Goal: Check status: Check status

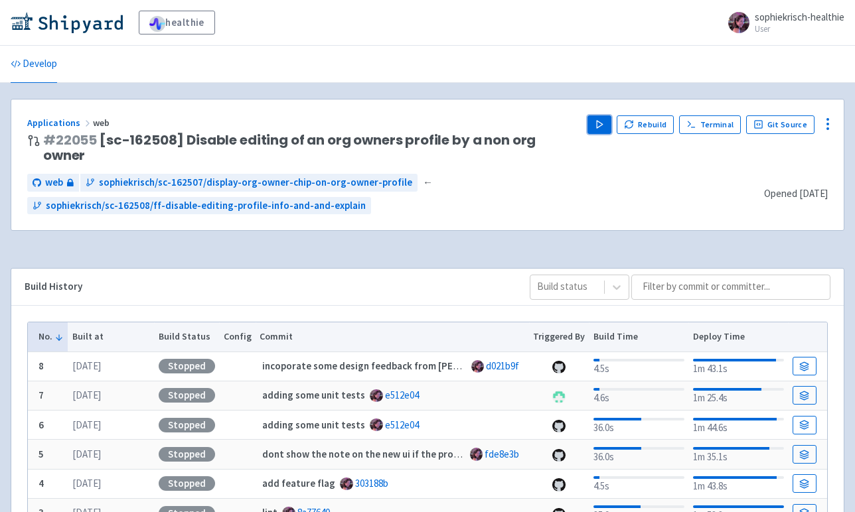
click at [592, 129] on button "Play" at bounding box center [599, 124] width 24 height 19
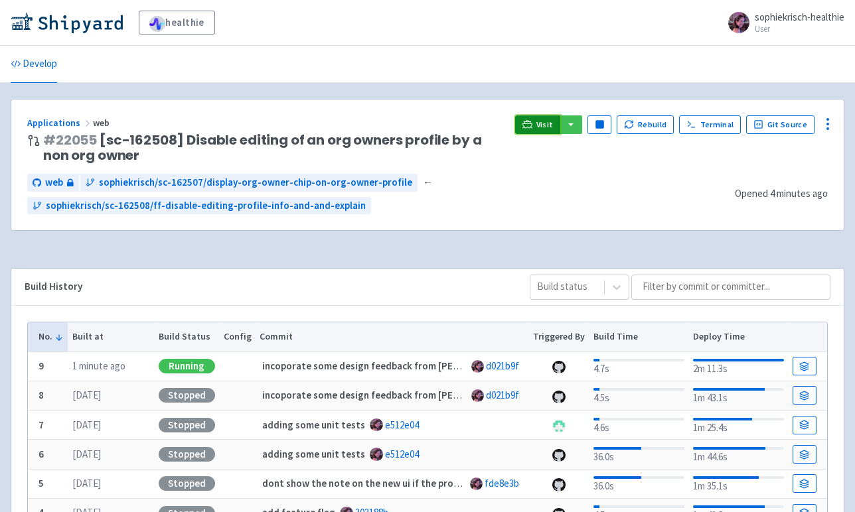
click at [538, 123] on link "Visit" at bounding box center [537, 124] width 45 height 19
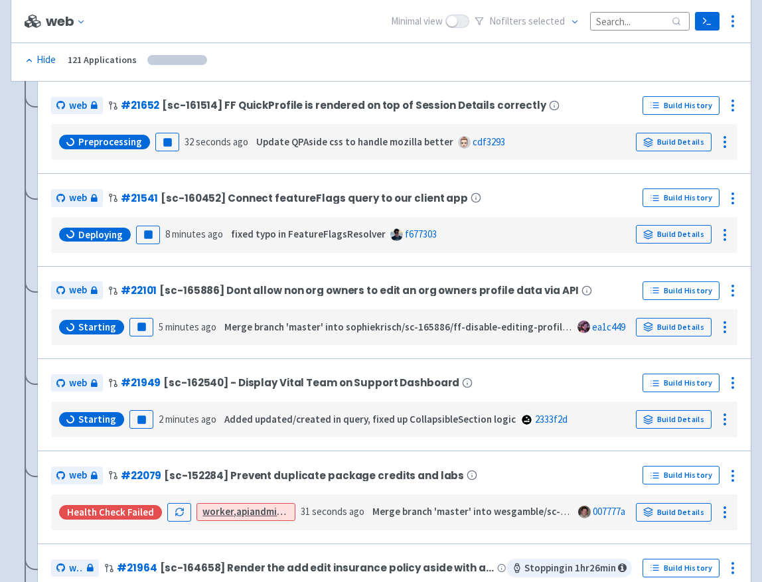
scroll to position [243, 0]
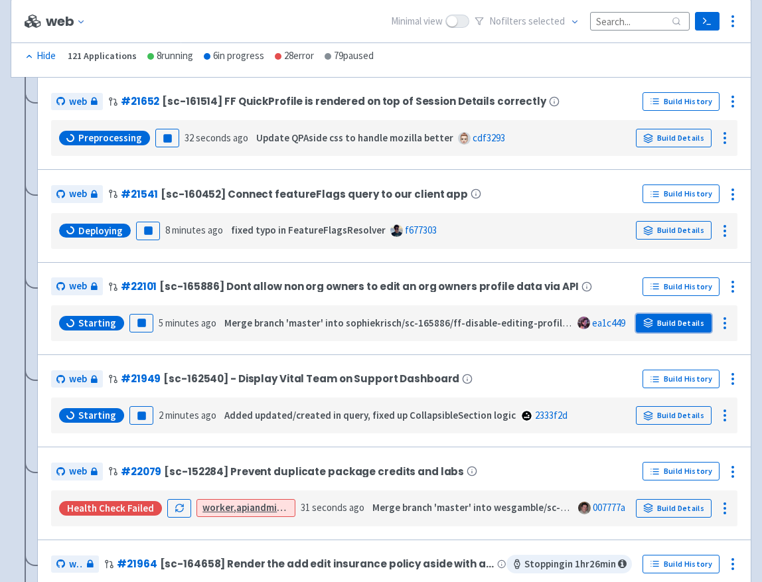
click at [682, 323] on link "Build Details" at bounding box center [674, 323] width 76 height 19
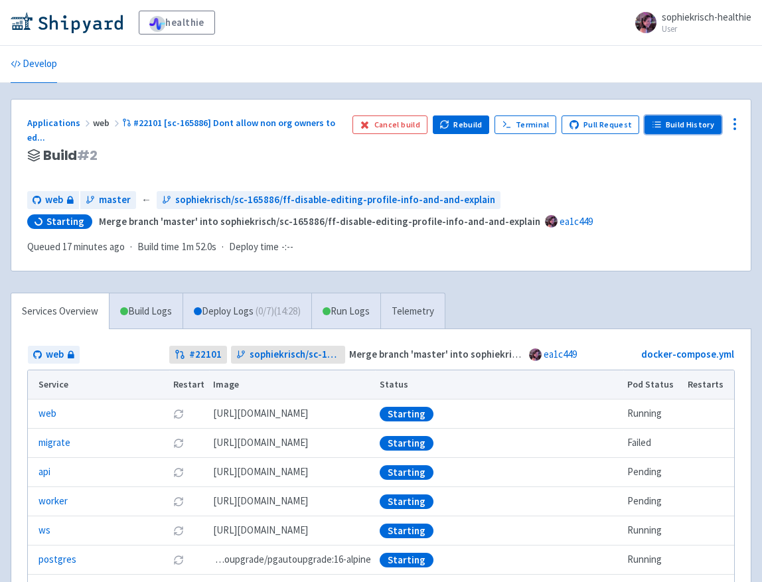
click at [672, 130] on link "Build History" at bounding box center [683, 124] width 77 height 19
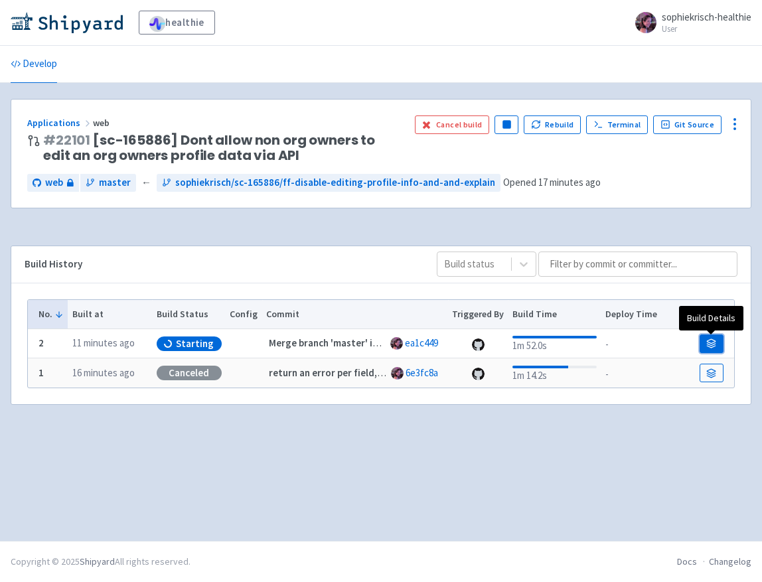
click at [716, 342] on icon at bounding box center [711, 344] width 10 height 10
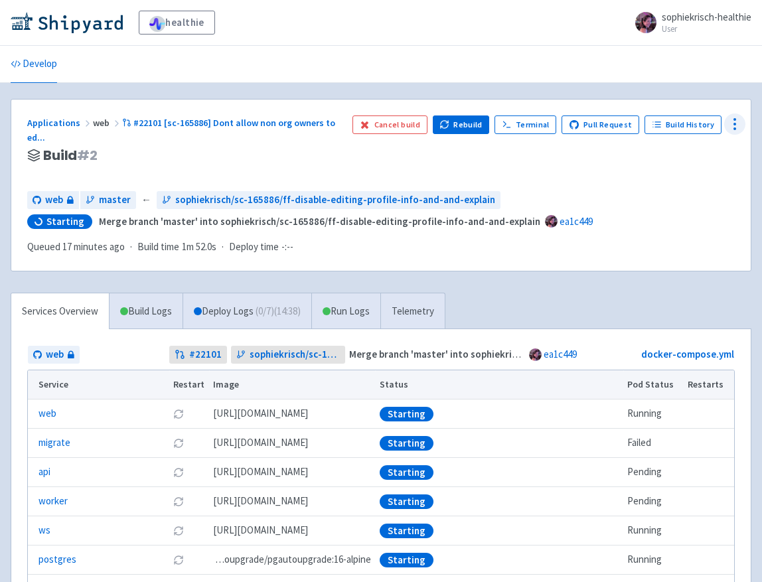
click at [737, 129] on icon at bounding box center [735, 124] width 16 height 16
click at [684, 171] on span "Data Dashboard" at bounding box center [674, 177] width 67 height 19
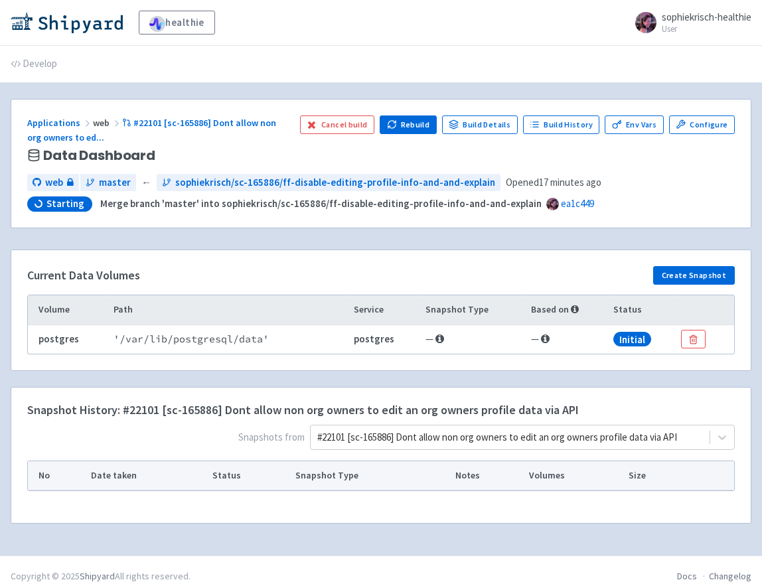
click at [504, 437] on span "Snapshots from #22101 [sc-165886] Dont allow non org owners to edit an org owne…" at bounding box center [381, 440] width 708 height 31
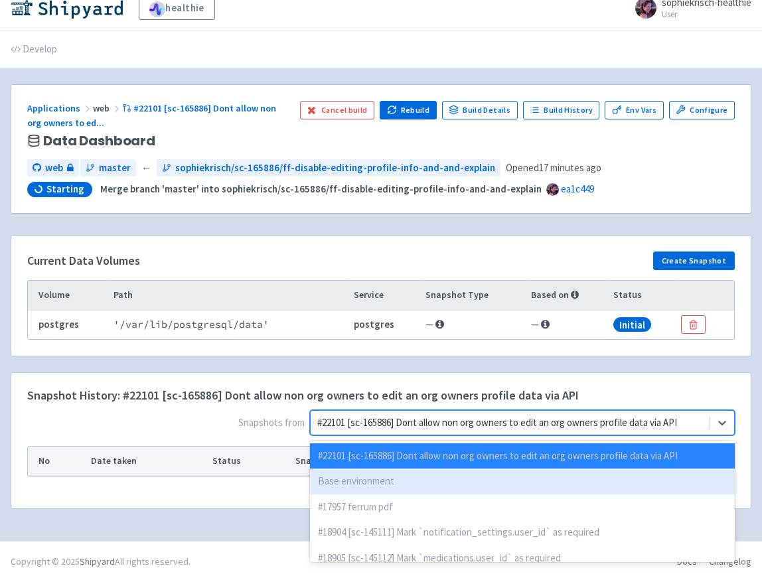
click at [438, 479] on div "Base environment" at bounding box center [522, 482] width 425 height 26
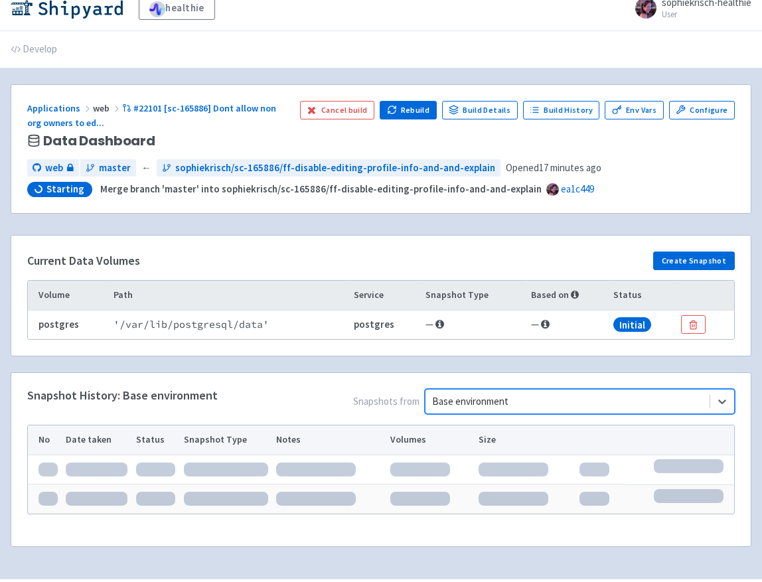
click at [752, 437] on div "Snapshot History: Base environment Snapshots from option Base environment, sele…" at bounding box center [381, 467] width 757 height 190
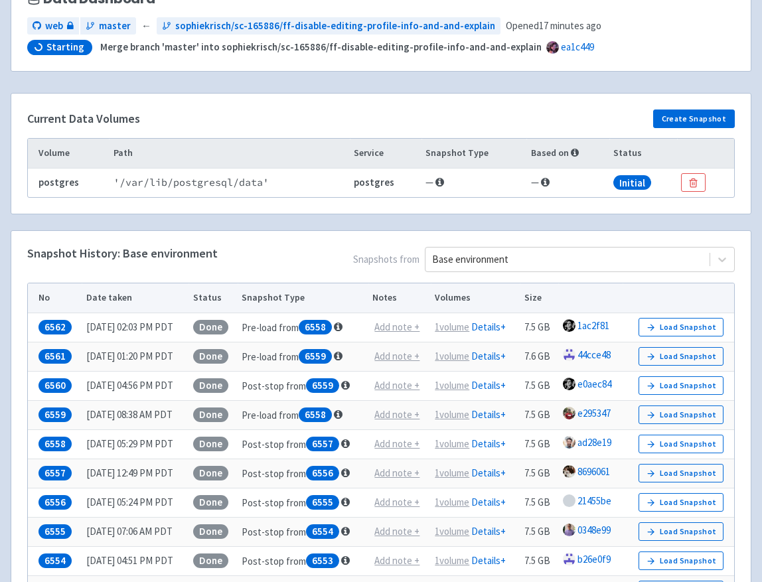
scroll to position [173, 0]
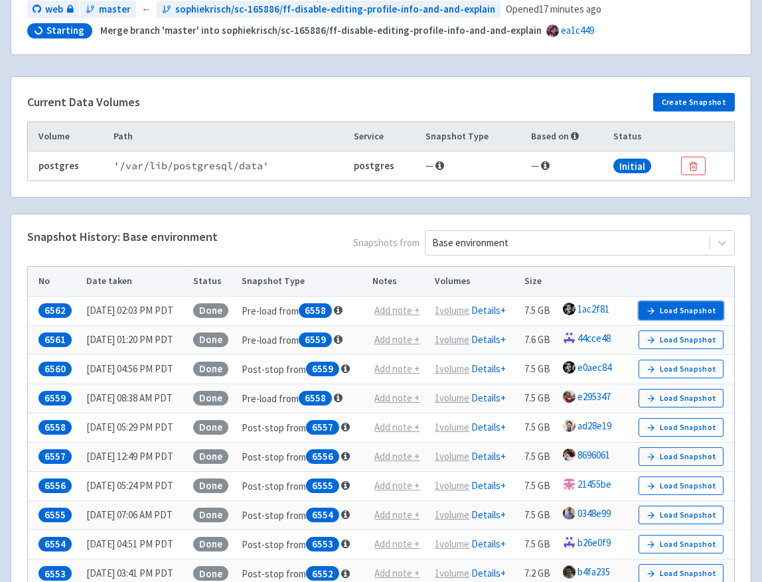
click at [706, 306] on button "Load Snapshot" at bounding box center [681, 310] width 85 height 19
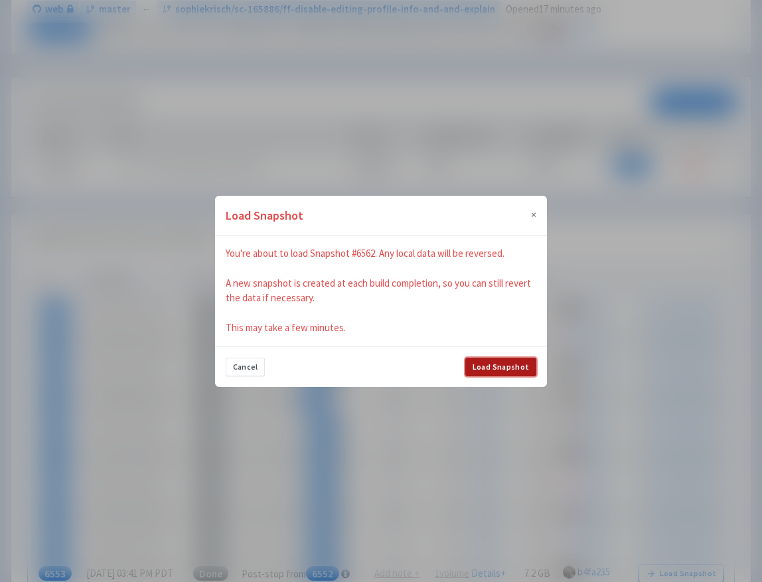
click at [519, 366] on button "Load Snapshot" at bounding box center [500, 367] width 71 height 19
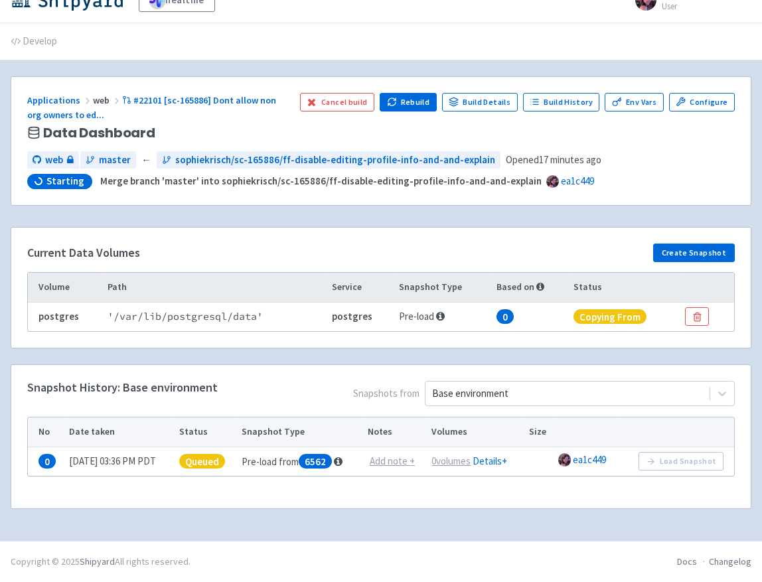
scroll to position [44, 0]
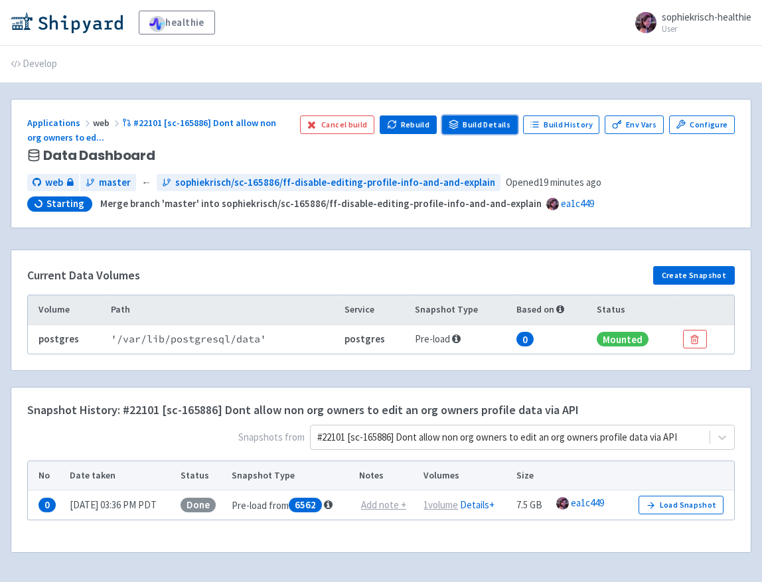
click at [483, 128] on link "Build Details" at bounding box center [480, 124] width 76 height 19
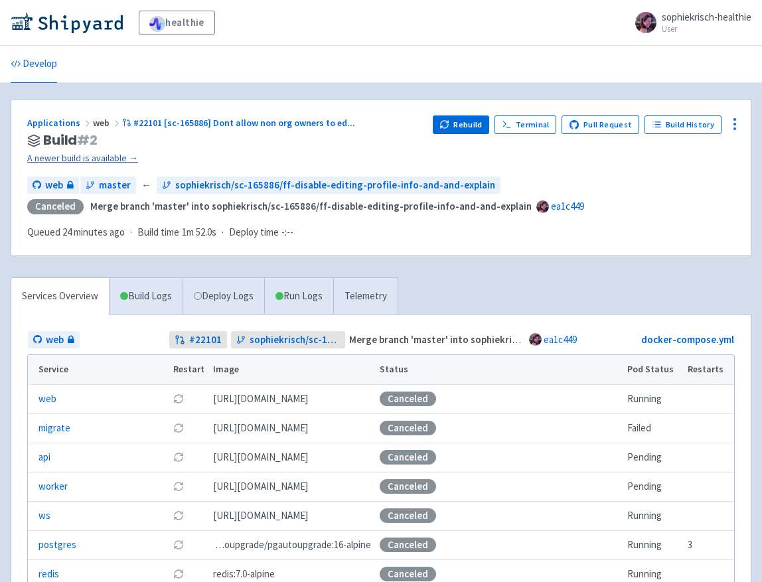
click at [104, 163] on link "A newer build is available →" at bounding box center [224, 158] width 395 height 15
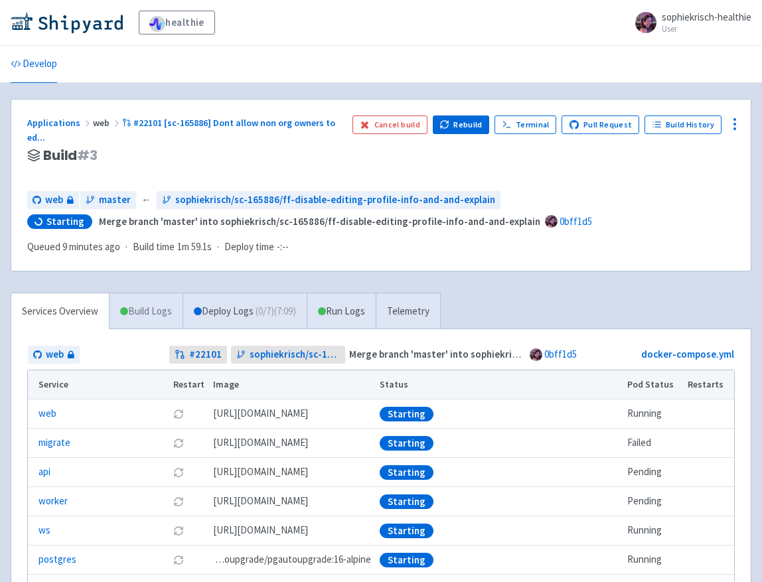
click at [155, 304] on link "Build Logs" at bounding box center [146, 311] width 73 height 37
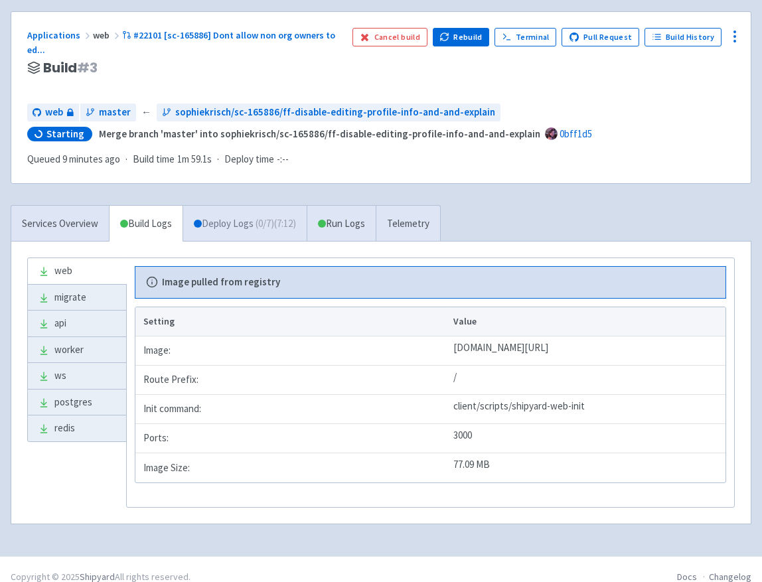
click at [256, 222] on link "Deploy Logs ( 0 / 7 ) (7:12)" at bounding box center [245, 224] width 124 height 37
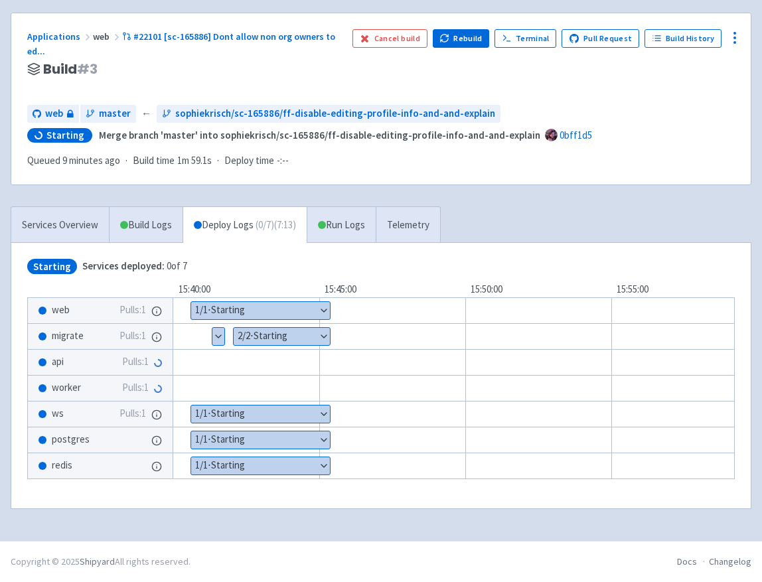
scroll to position [72, 0]
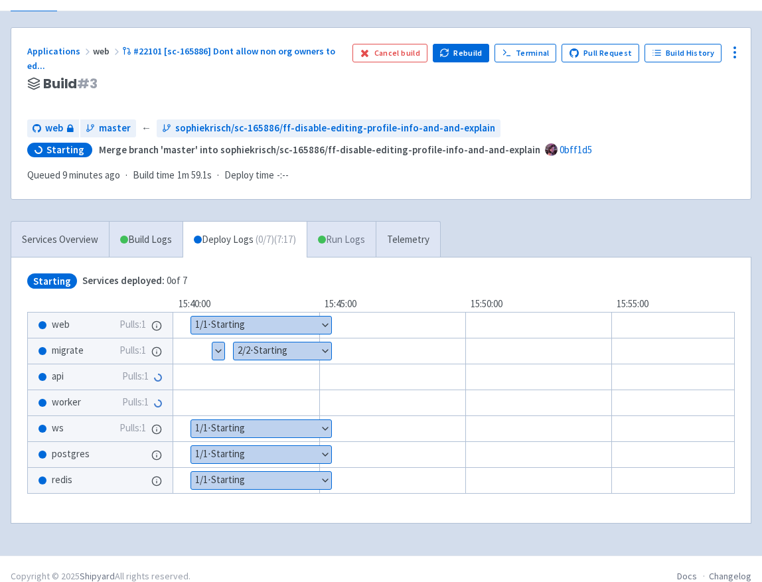
click at [331, 222] on link "Run Logs" at bounding box center [341, 240] width 69 height 37
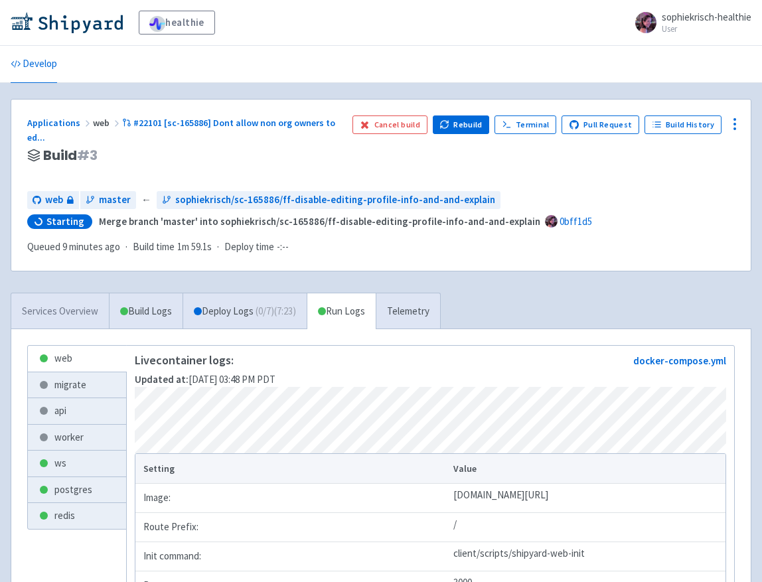
click at [60, 294] on link "Services Overview" at bounding box center [60, 311] width 98 height 37
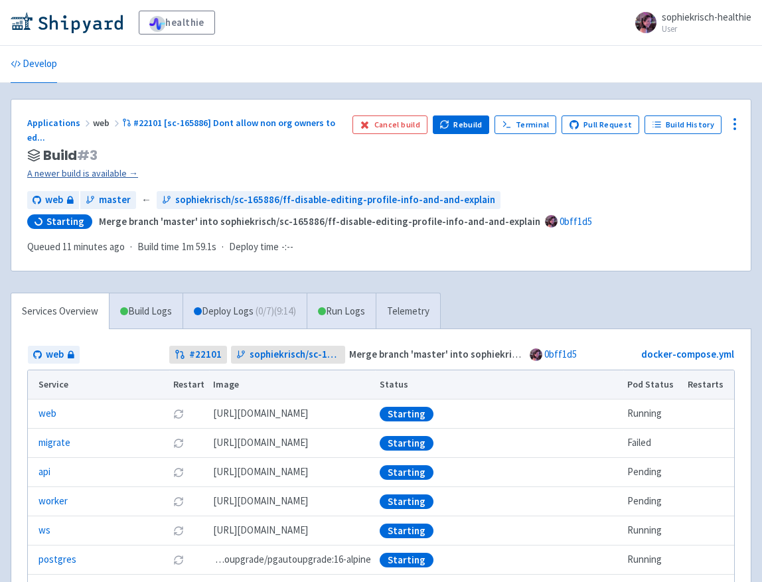
click at [125, 166] on link "A newer build is available →" at bounding box center [184, 173] width 315 height 15
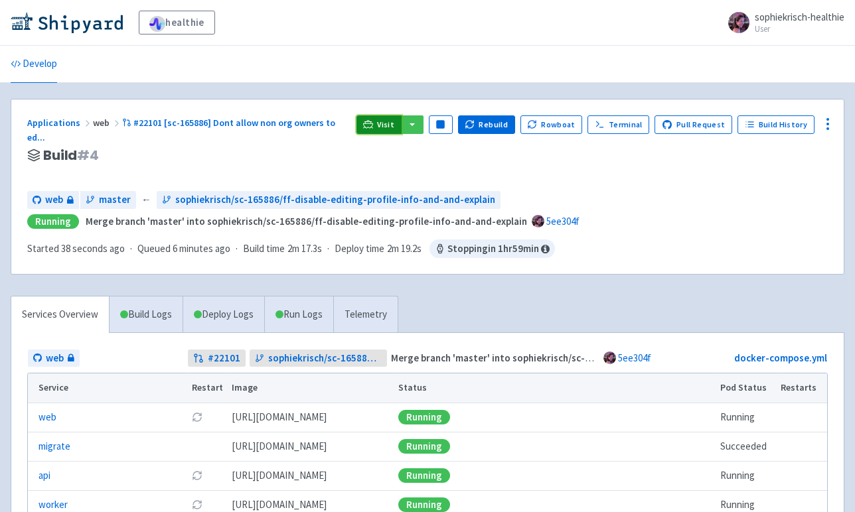
click at [387, 125] on span "Visit" at bounding box center [385, 124] width 17 height 11
